Goal: Information Seeking & Learning: Learn about a topic

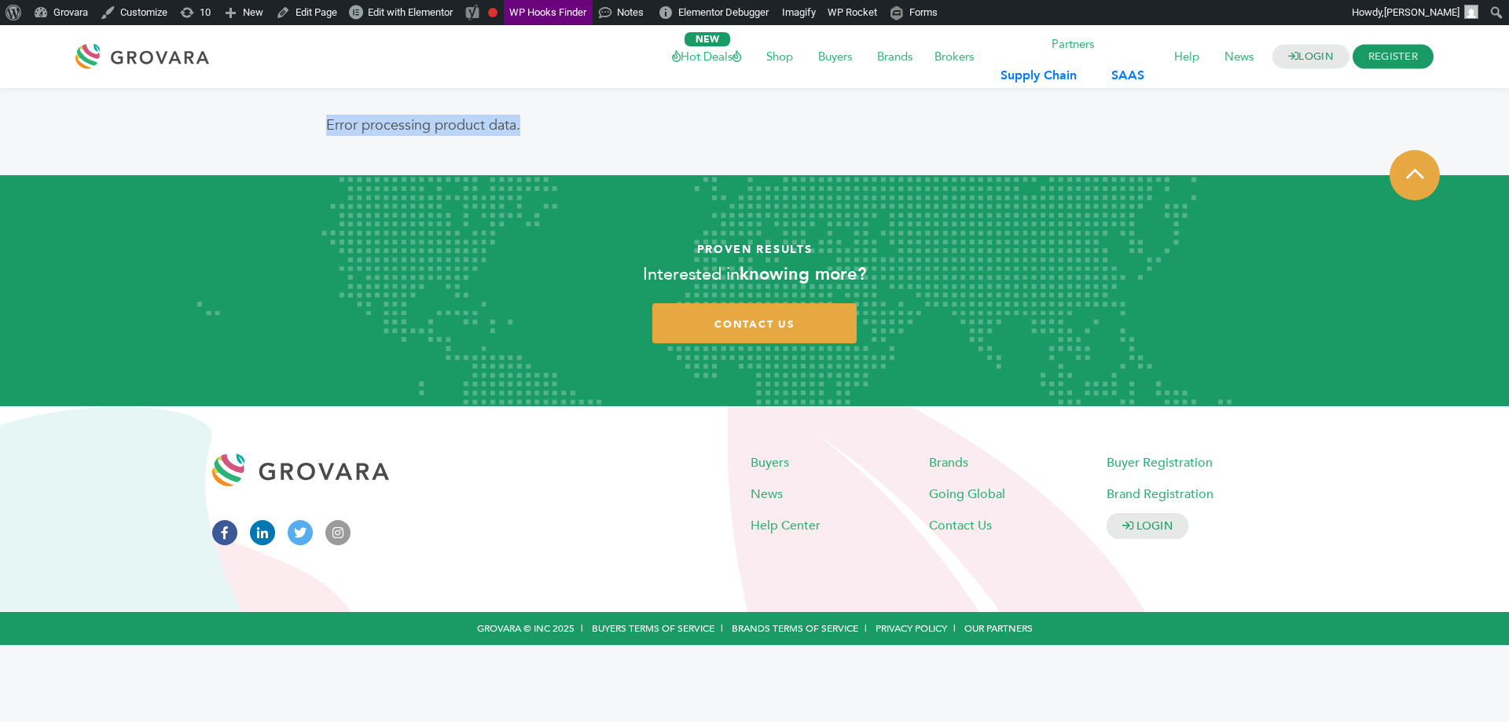
drag, startPoint x: 532, startPoint y: 140, endPoint x: 284, endPoint y: 129, distance: 248.6
click at [284, 129] on article "Error processing product data." at bounding box center [755, 131] width 1486 height 87
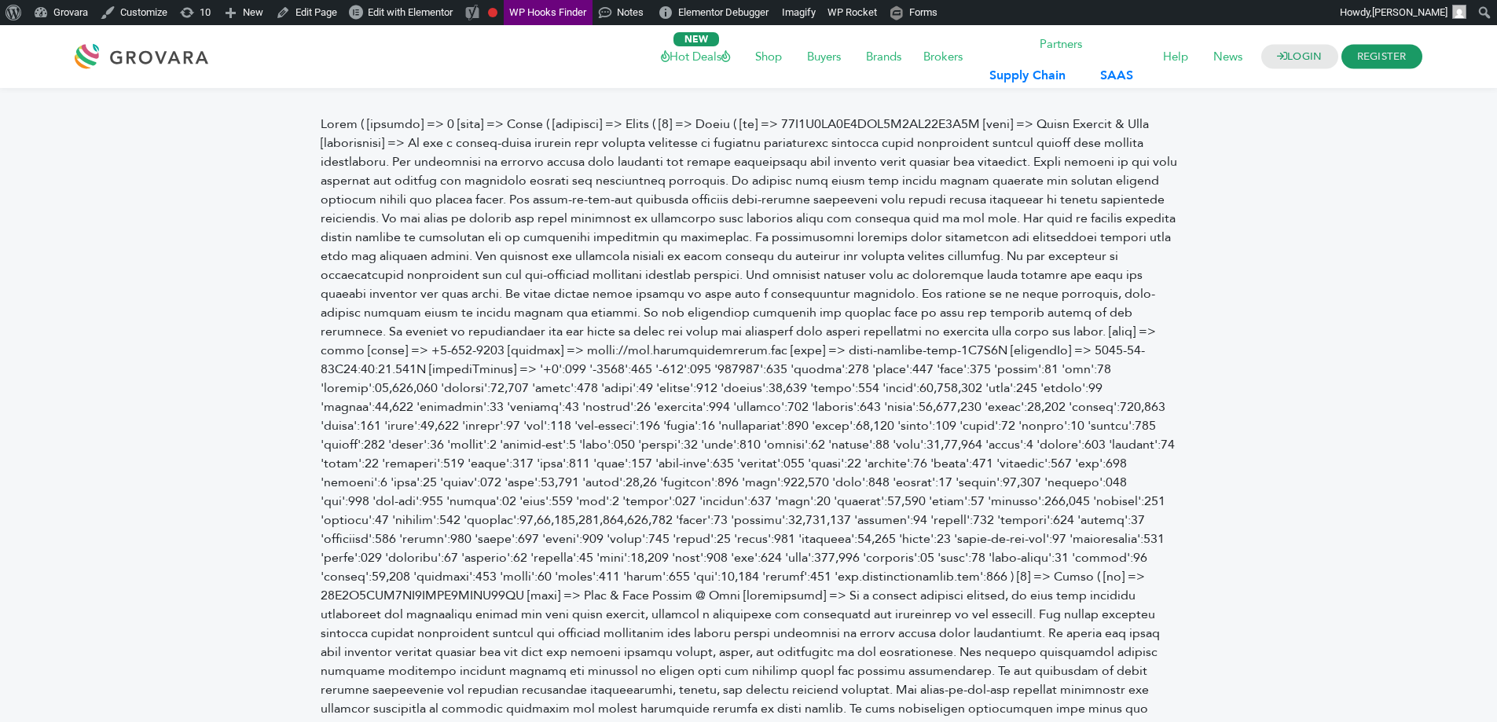
click at [0, 0] on pre "Chocolate Bars - 3rd Edition [productDescription] => Premium quality Chocolate …" at bounding box center [0, 0] width 0 height 0
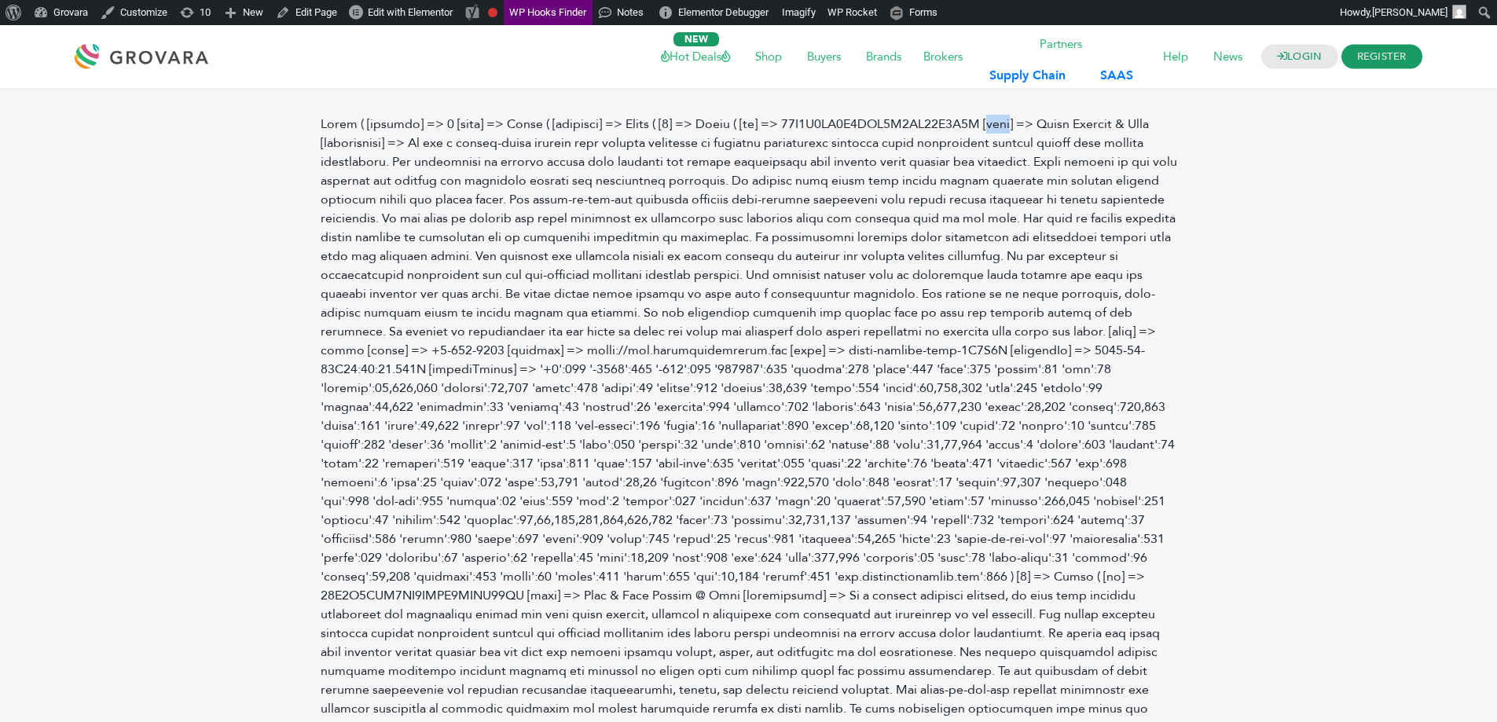
click at [0, 0] on pre "Chocolate Bars - 3rd Edition [productDescription] => Premium quality Chocolate …" at bounding box center [0, 0] width 0 height 0
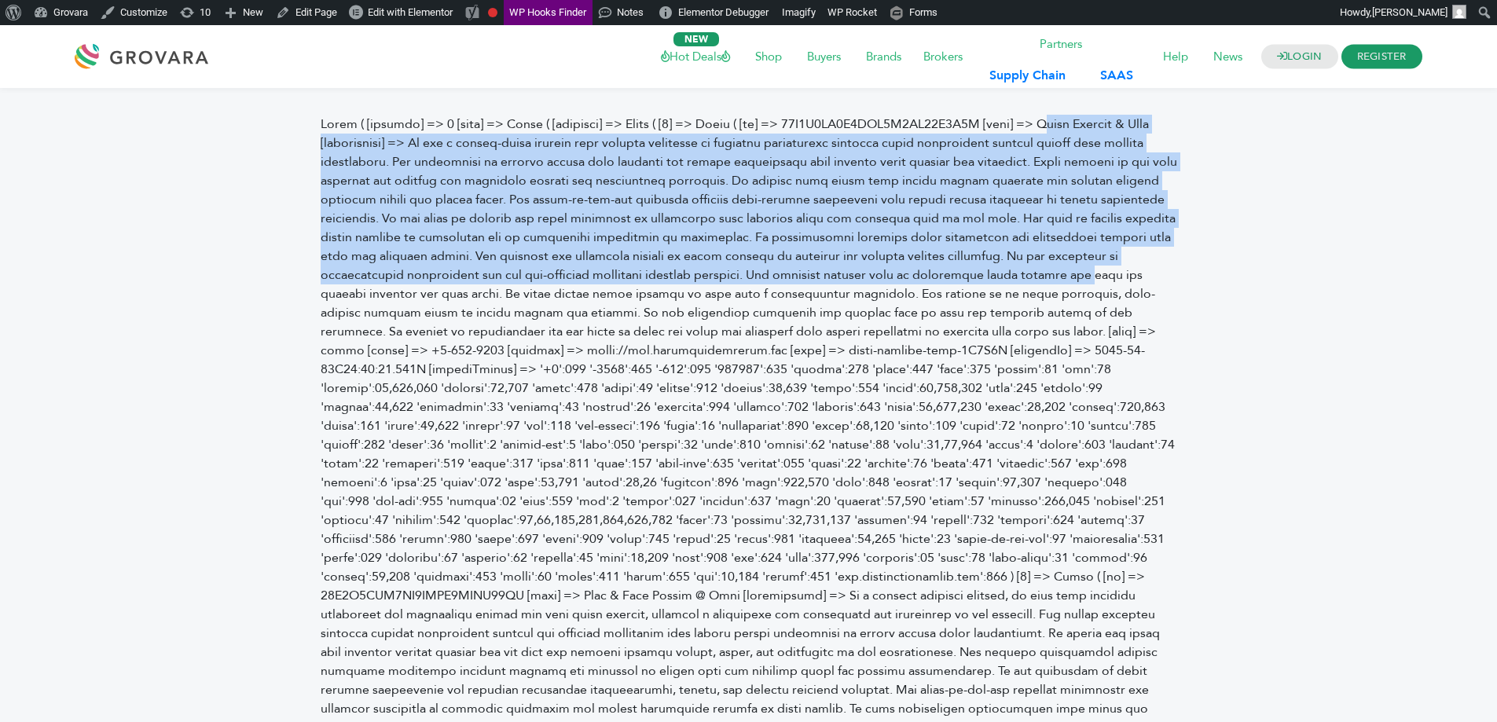
drag, startPoint x: 1051, startPoint y: 127, endPoint x: 1104, endPoint y: 277, distance: 159.1
click at [0, 0] on pre "Chocolate Bars - 3rd Edition [productDescription] => Premium quality Chocolate …" at bounding box center [0, 0] width 0 height 0
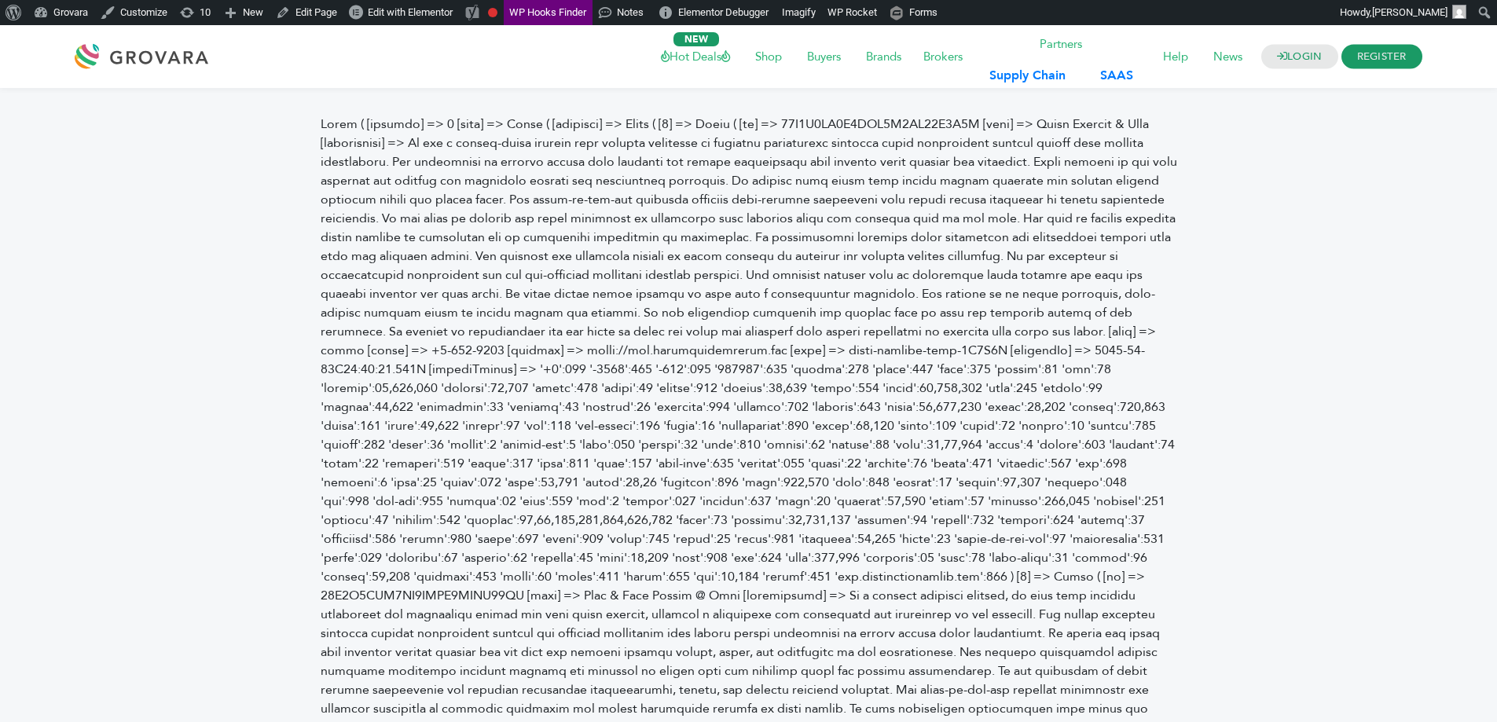
click at [0, 0] on pre "Chocolate Bars - 3rd Edition [productDescription] => Premium quality Chocolate …" at bounding box center [0, 0] width 0 height 0
copy pre "01K6K5ST5C9ZGP7S7TH67A4S8Z"
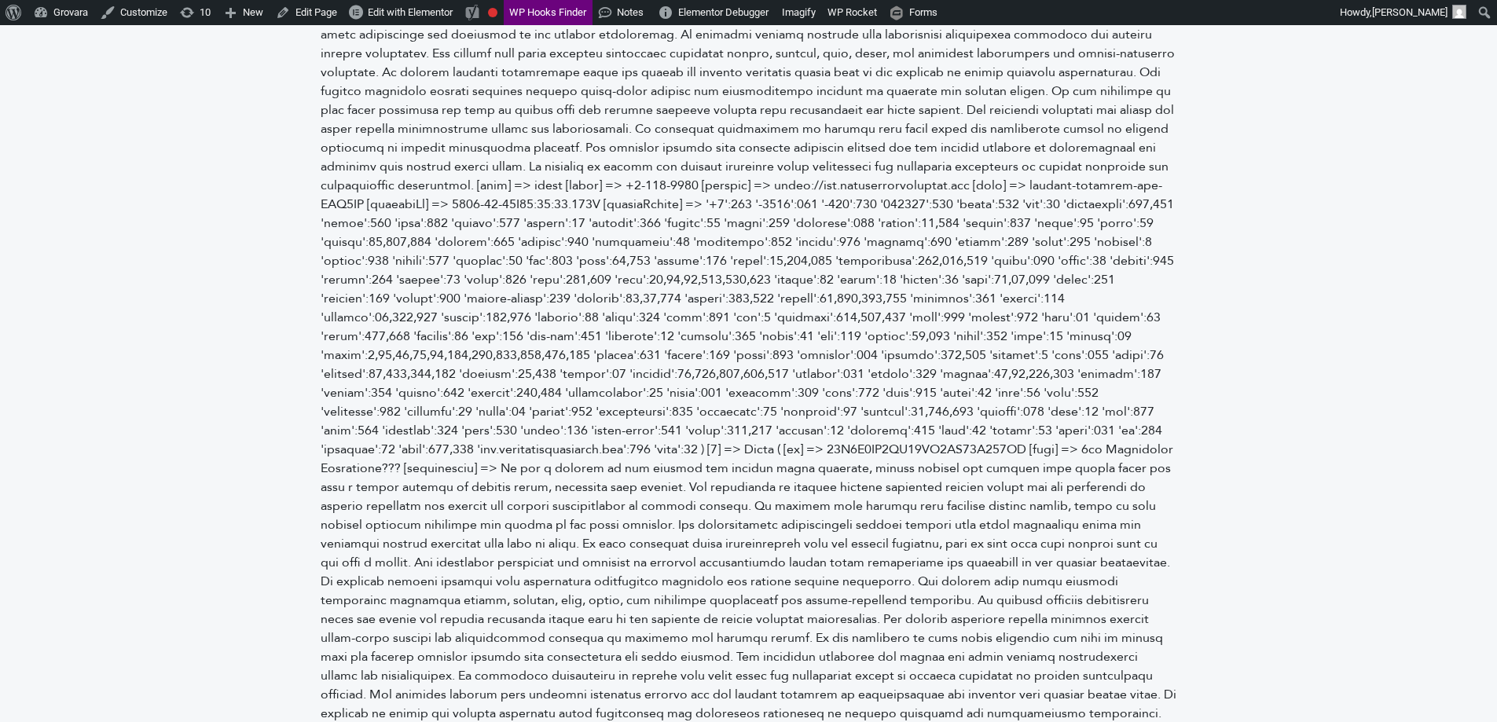
scroll to position [2280, 0]
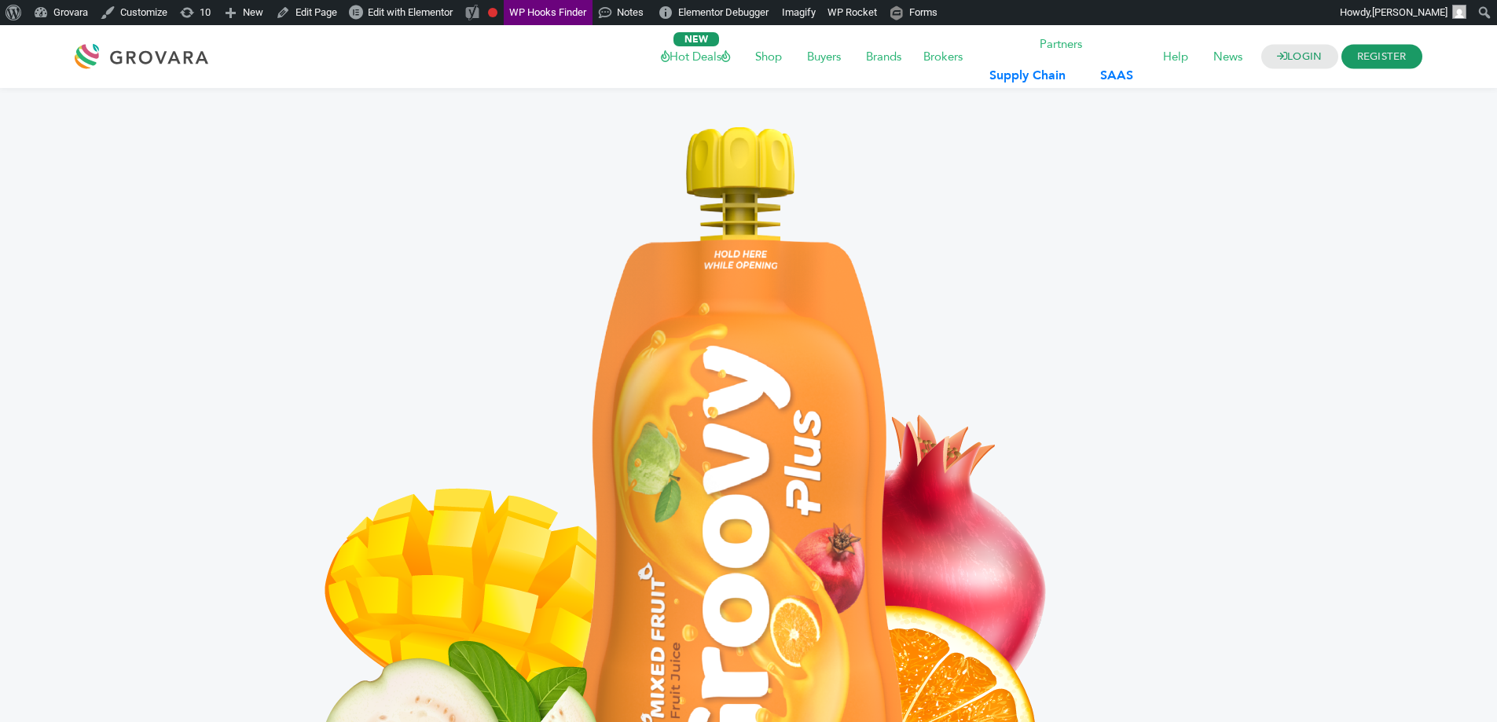
scroll to position [707, 0]
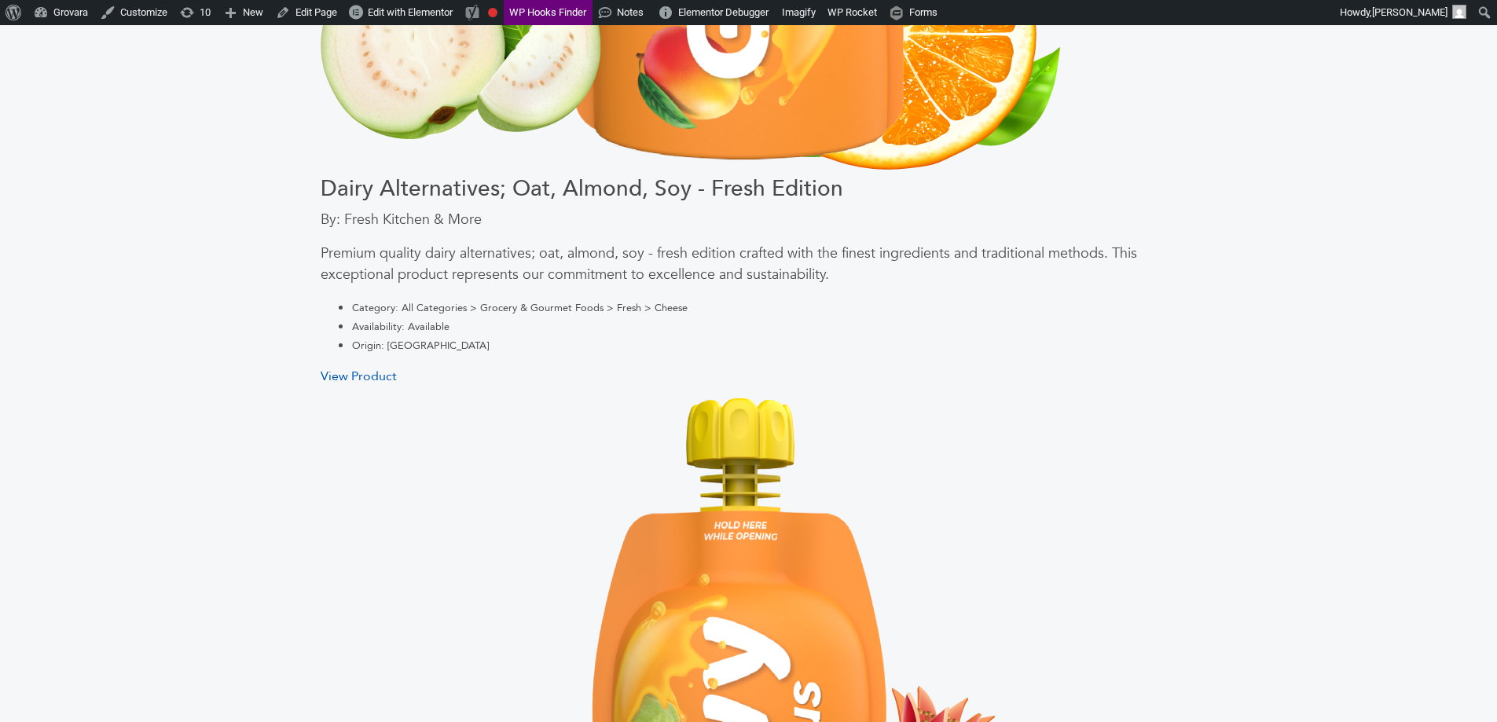
click at [373, 373] on link "View Product" at bounding box center [359, 376] width 76 height 17
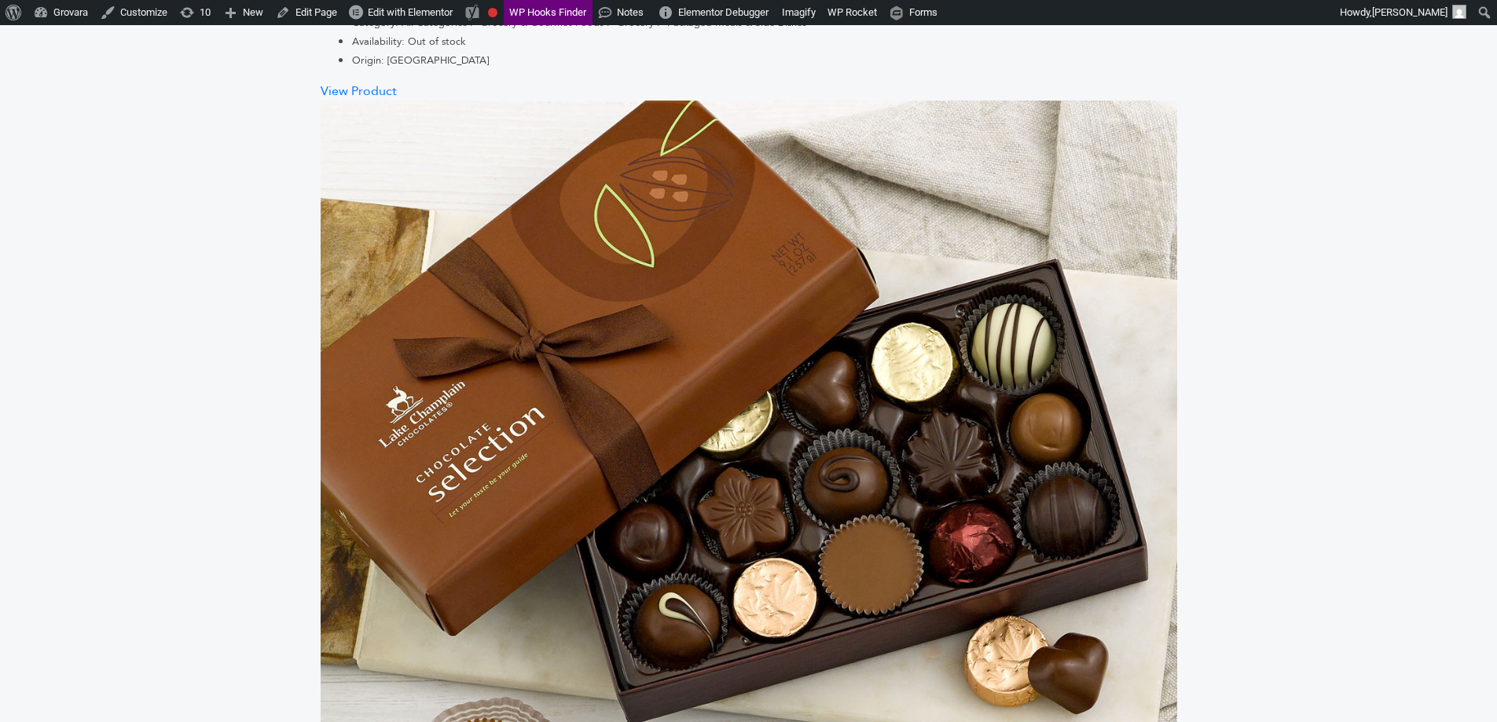
scroll to position [2830, 0]
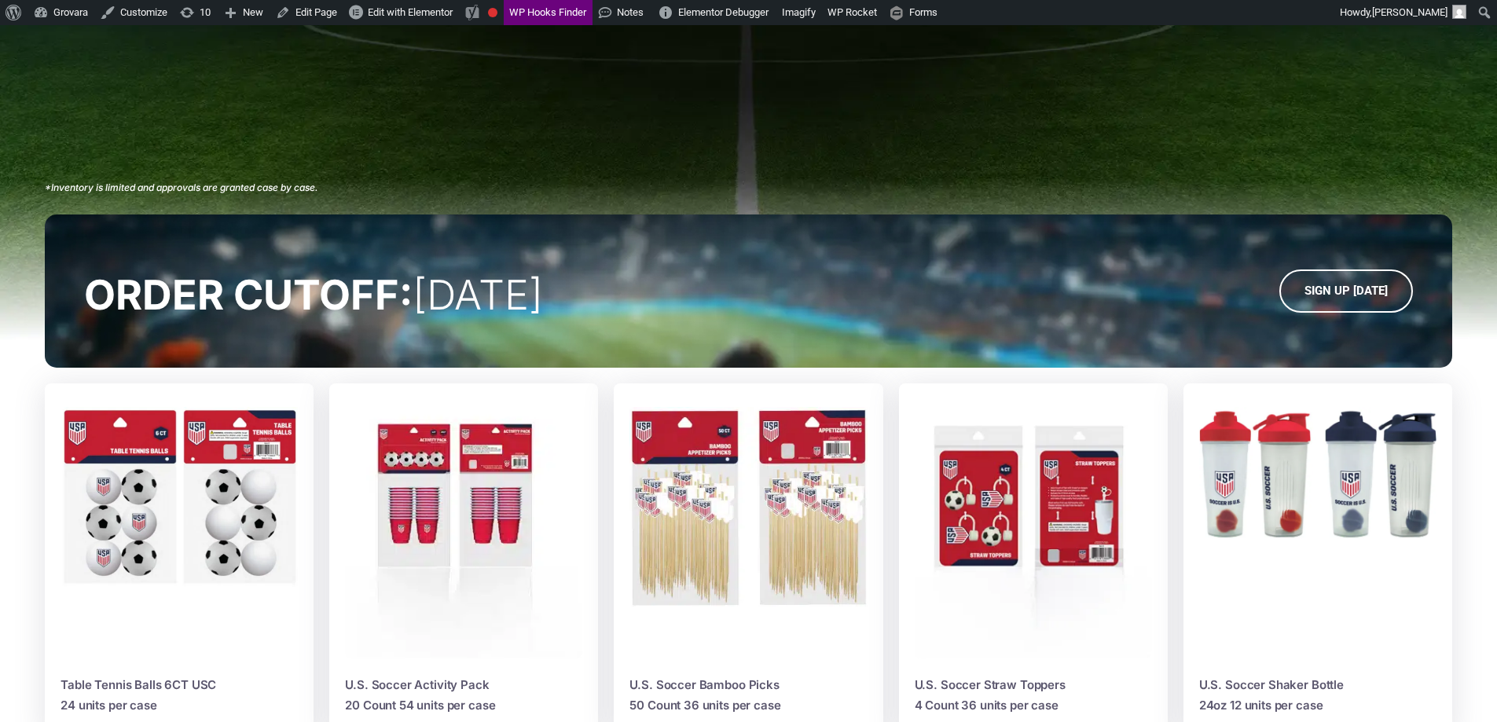
scroll to position [550, 0]
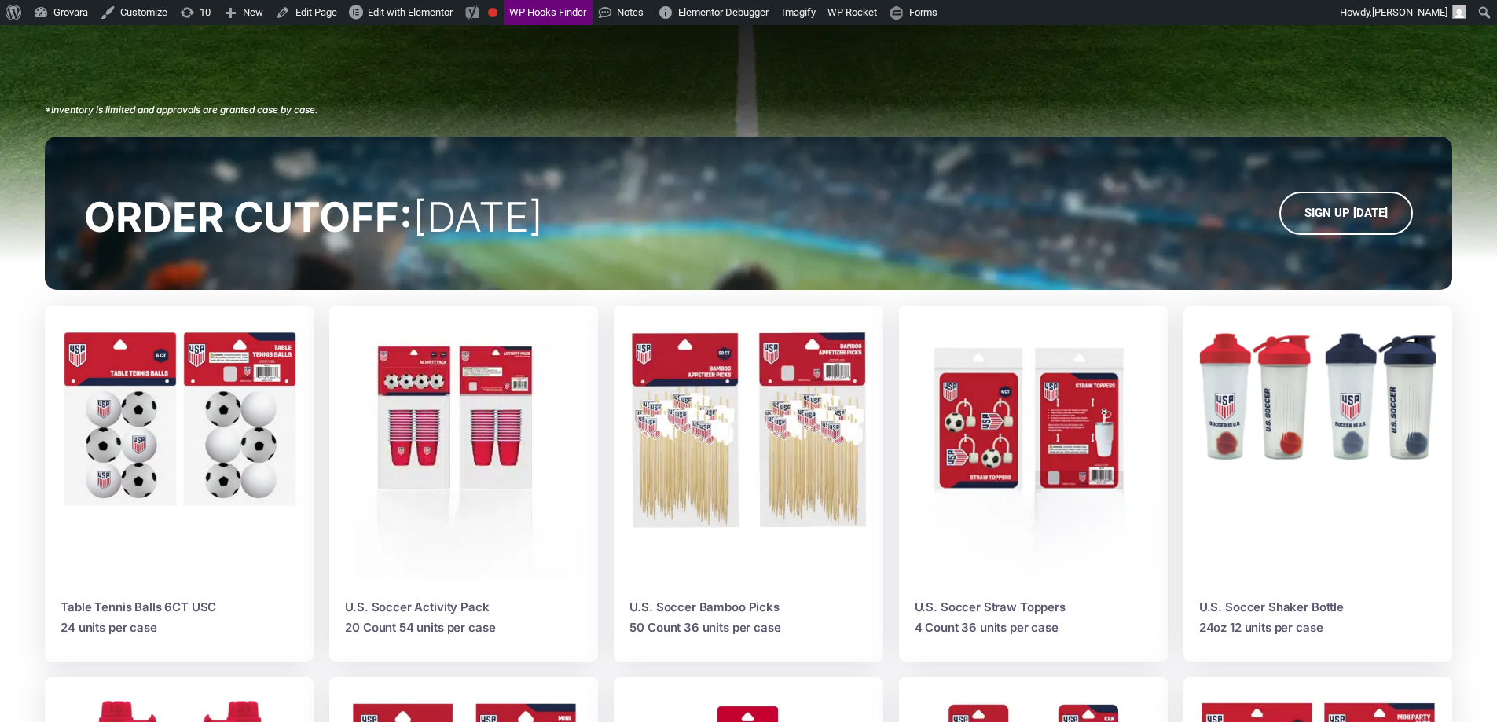
click at [448, 400] on img at bounding box center [463, 455] width 237 height 252
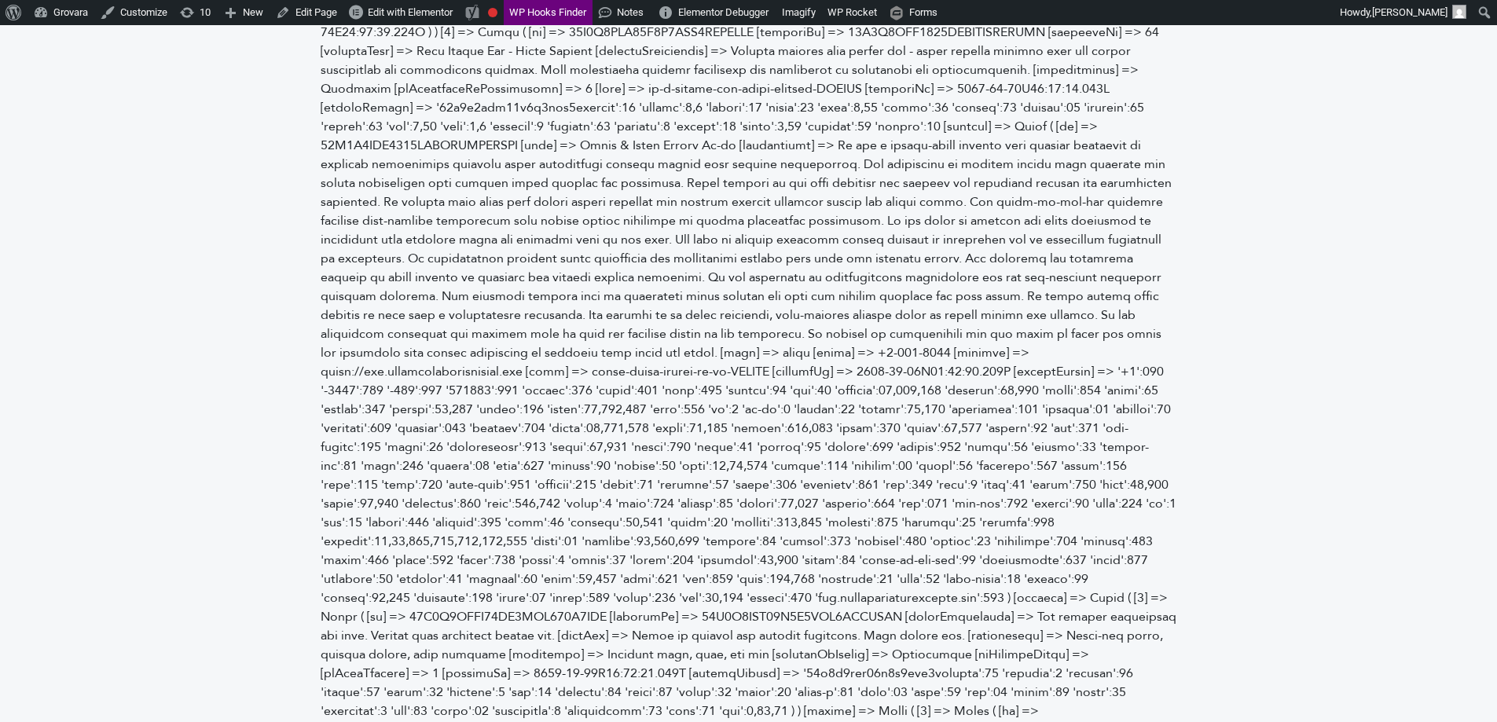
scroll to position [2830, 0]
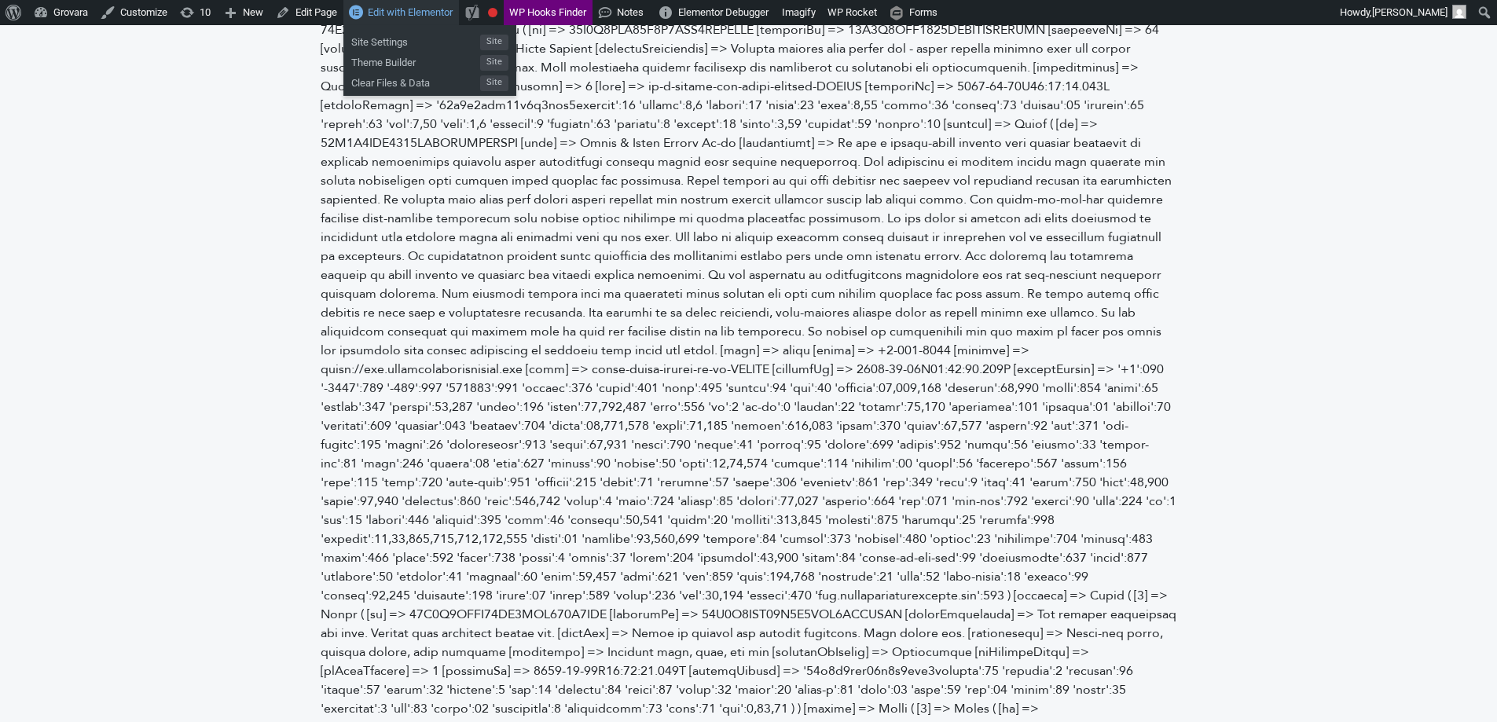
click at [400, 12] on span "Edit with Elementor" at bounding box center [410, 12] width 85 height 12
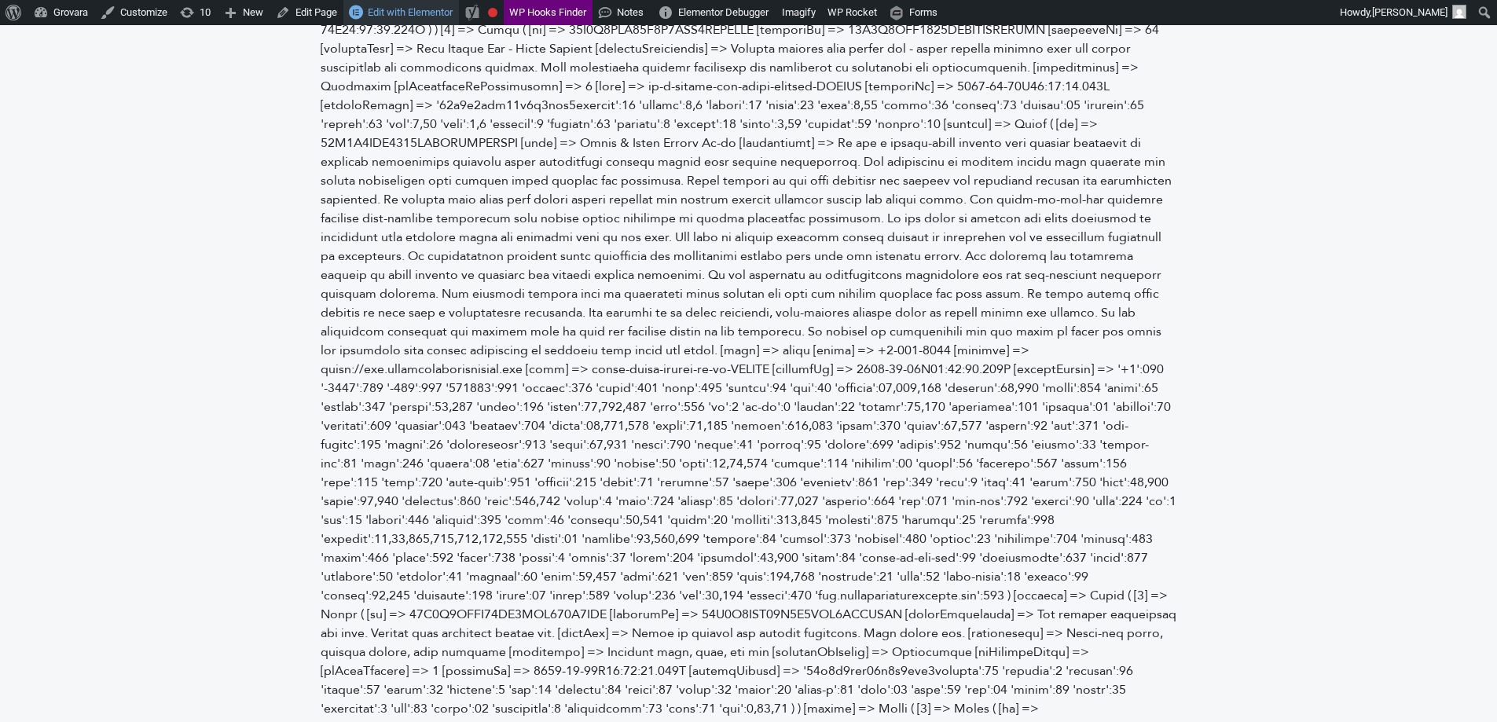
scroll to position [0, 0]
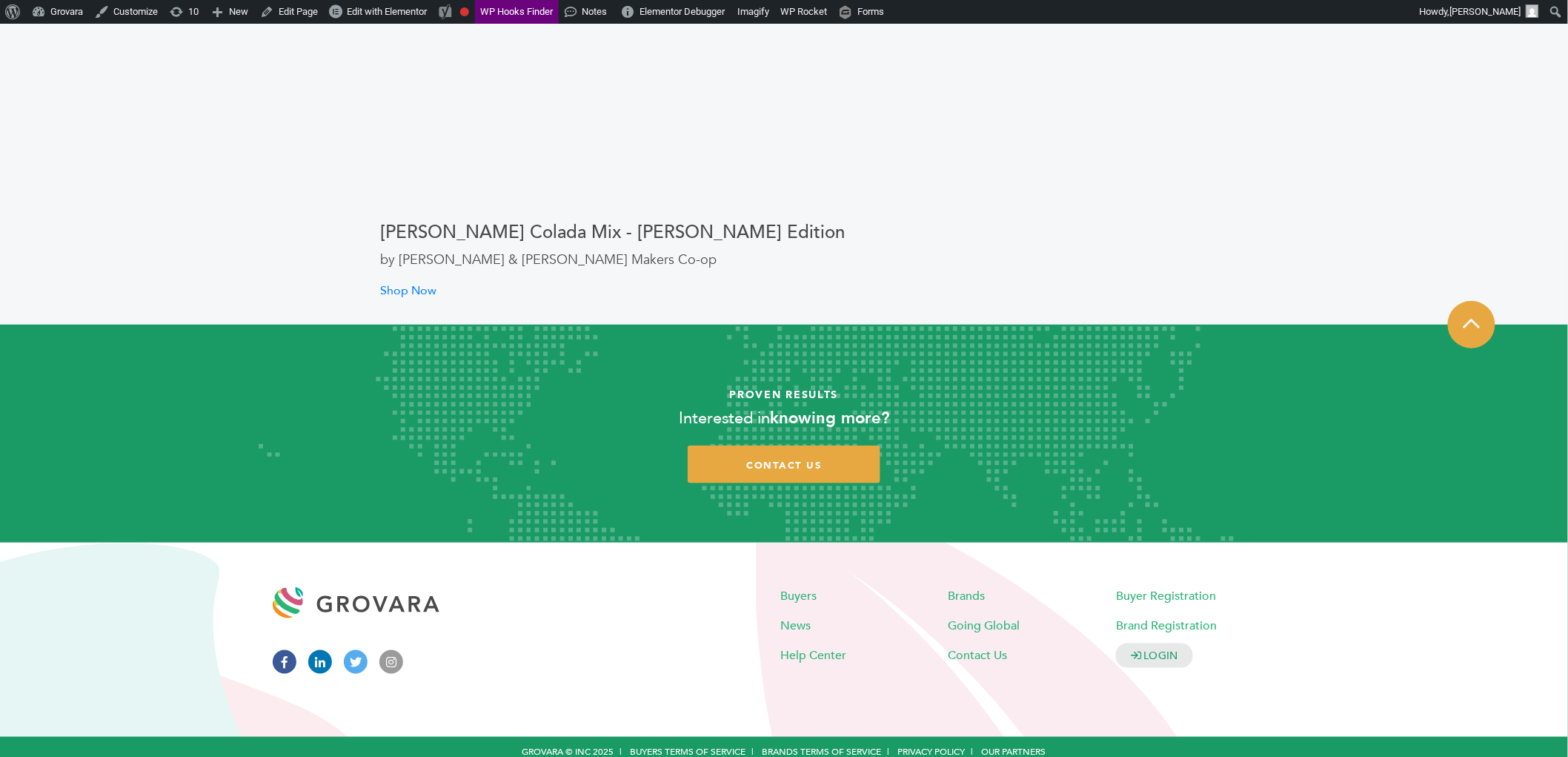
scroll to position [2901, 0]
